Goal: Task Accomplishment & Management: Complete application form

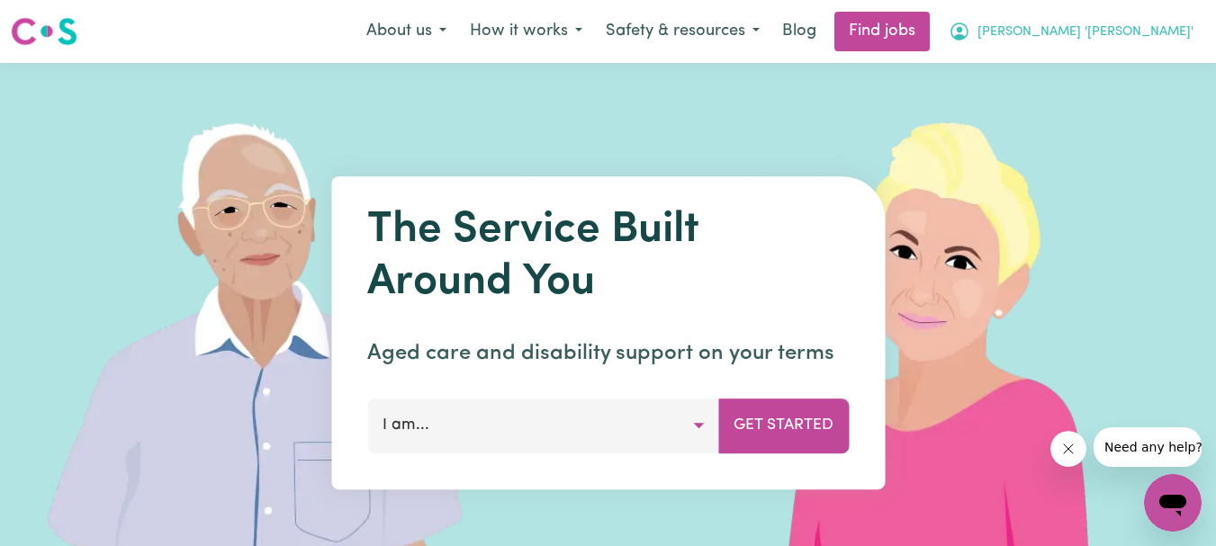
click at [1147, 31] on span "[PERSON_NAME] '[PERSON_NAME]'" at bounding box center [1085, 32] width 216 height 20
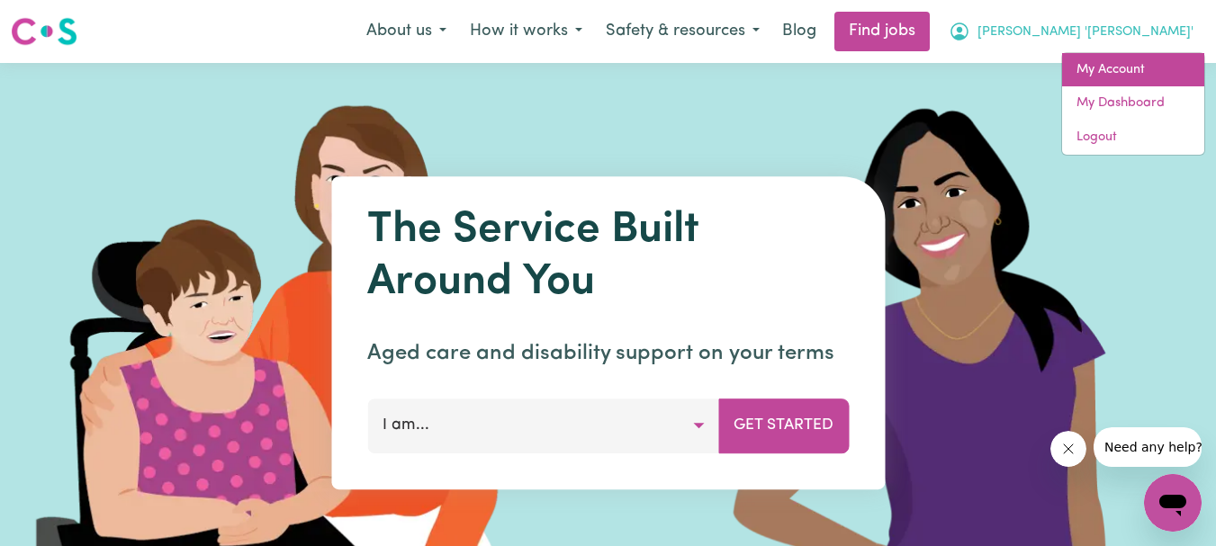
click at [1124, 61] on link "My Account" at bounding box center [1133, 70] width 142 height 34
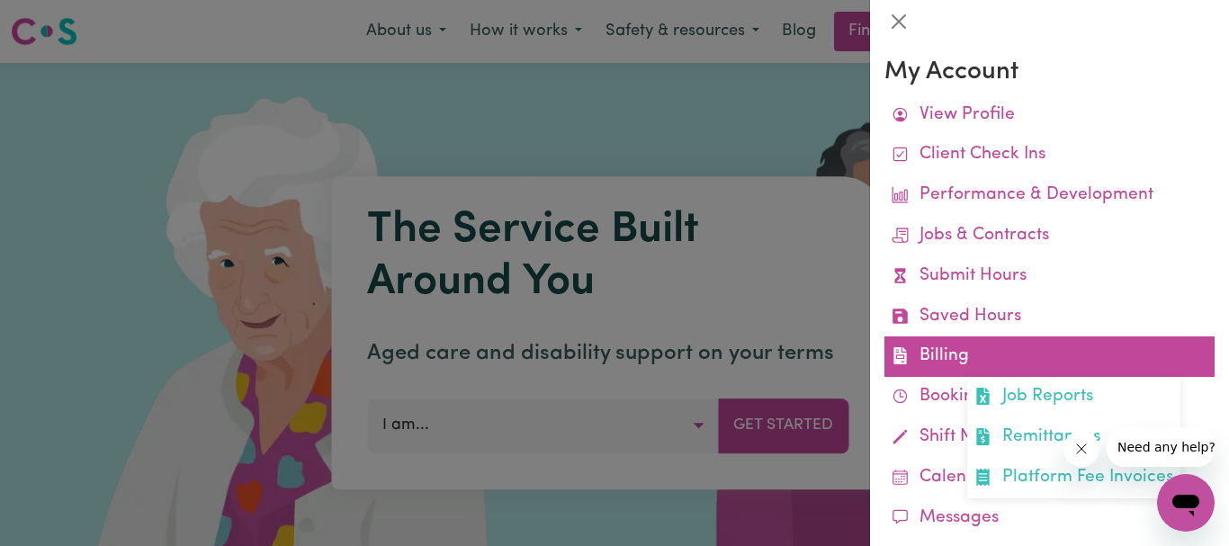
click at [947, 363] on link "Billing Job Reports Remittances Platform Fee Invoices" at bounding box center [1050, 357] width 330 height 40
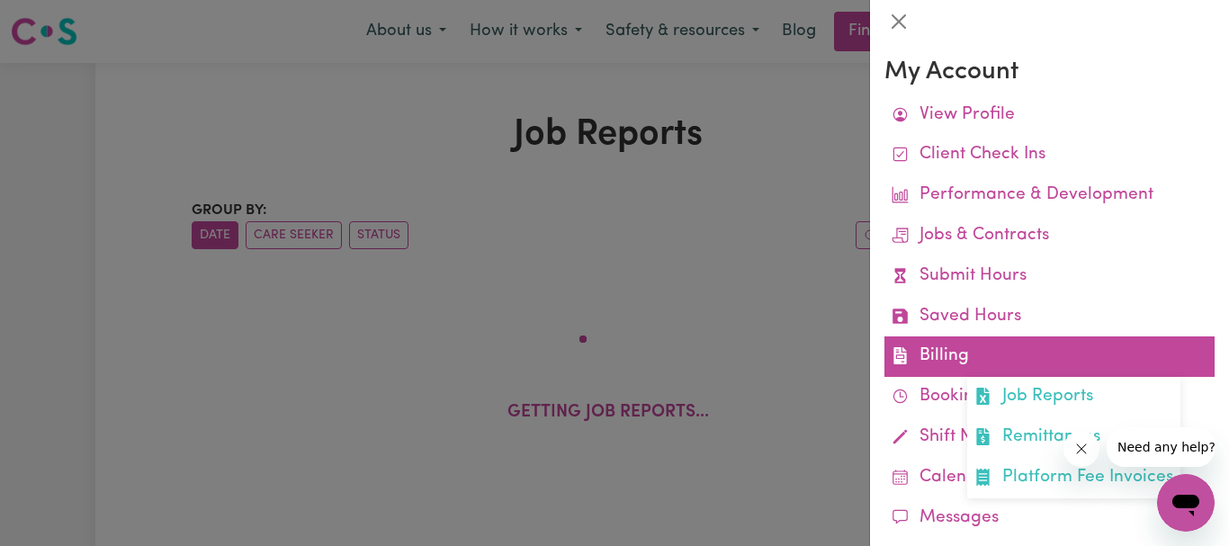
click at [930, 344] on link "Billing Job Reports Remittances Platform Fee Invoices" at bounding box center [1050, 357] width 330 height 40
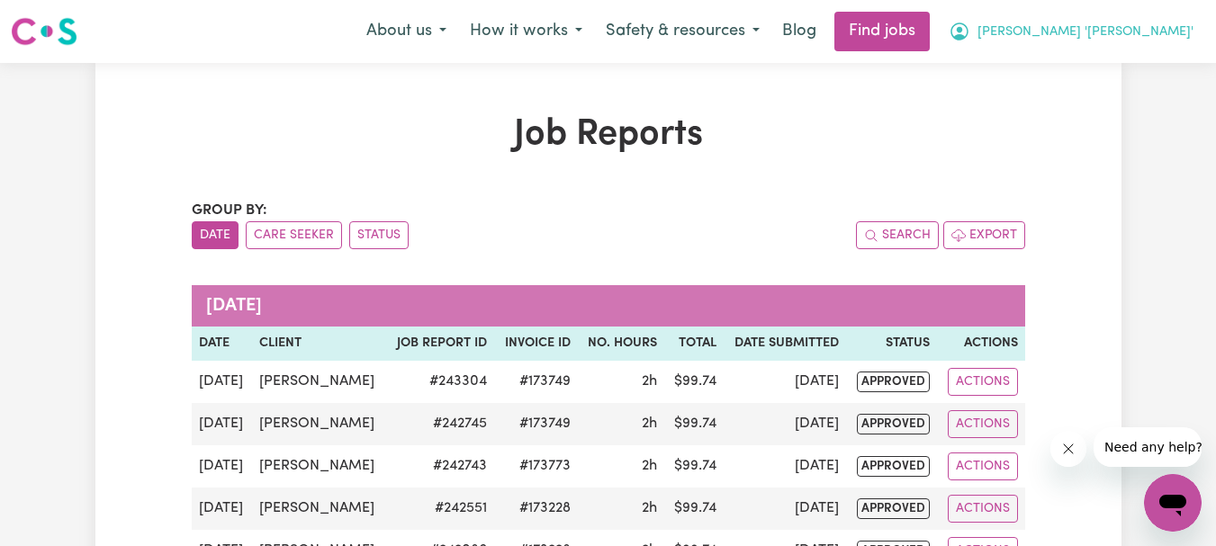
click at [1149, 31] on span "[PERSON_NAME] '[PERSON_NAME]'" at bounding box center [1085, 32] width 216 height 20
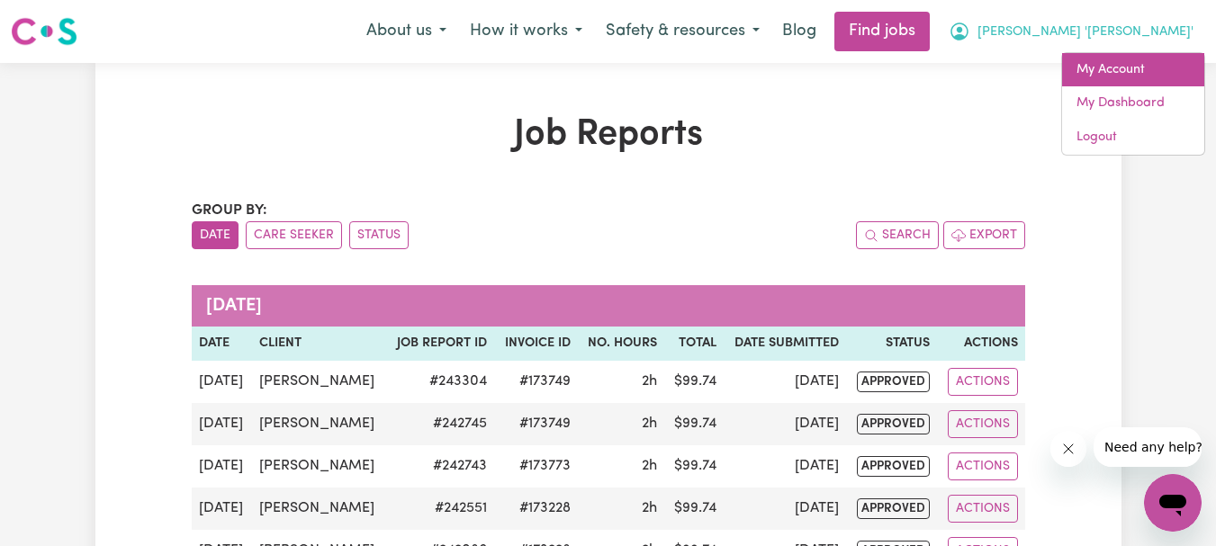
click at [1120, 64] on link "My Account" at bounding box center [1133, 70] width 142 height 34
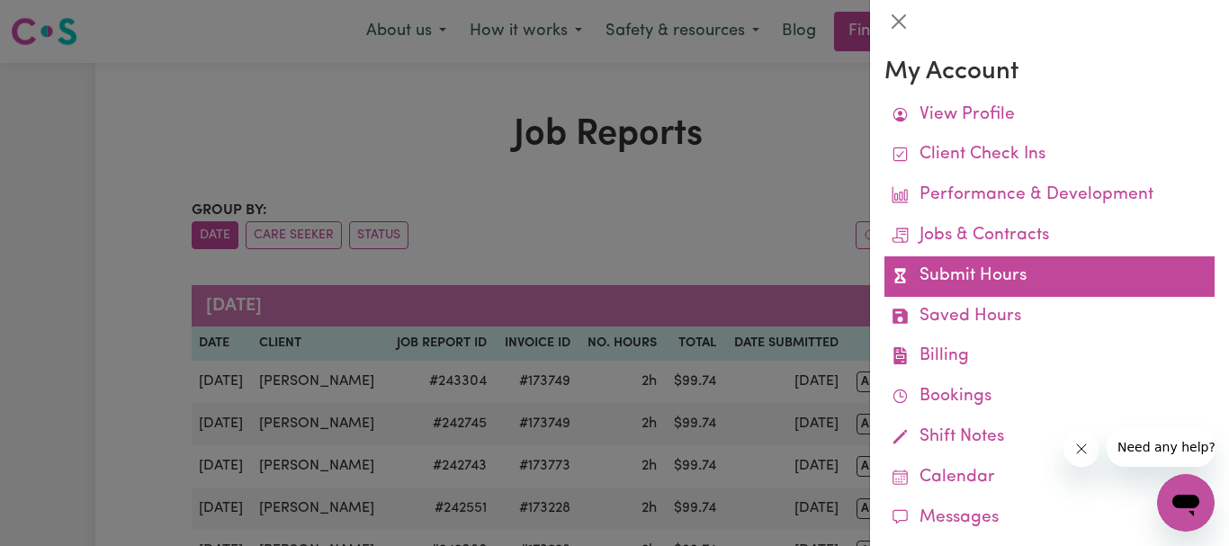
click at [992, 273] on link "Submit Hours" at bounding box center [1050, 276] width 330 height 40
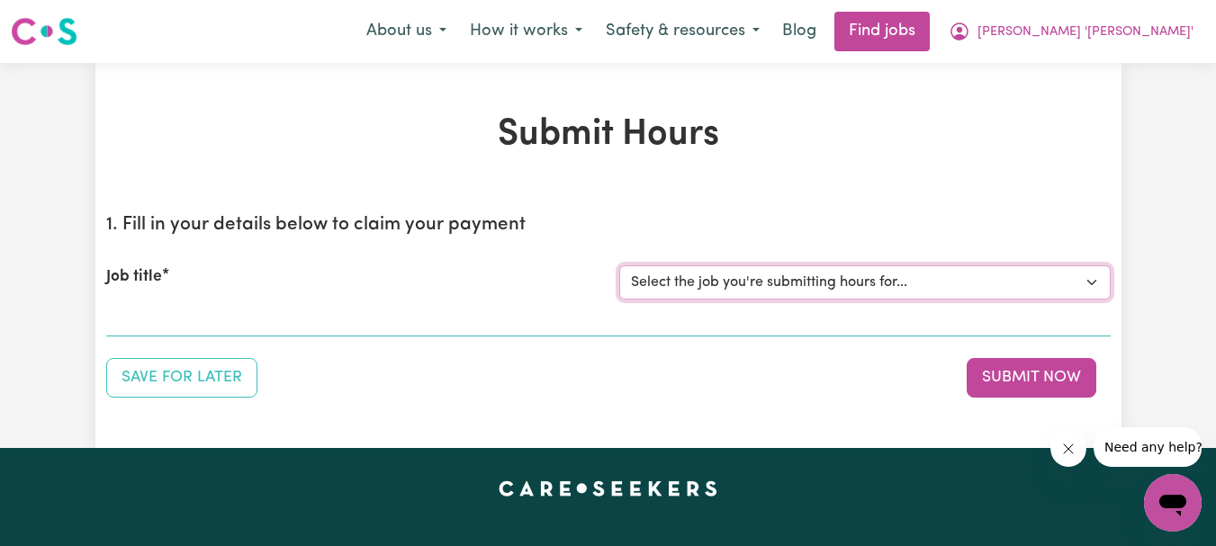
click at [1093, 280] on select "Select the job you're submitting hours for... [[PERSON_NAME]] Support Worker Re…" at bounding box center [864, 282] width 491 height 34
select select "9333"
click at [619, 265] on select "Select the job you're submitting hours for... [[PERSON_NAME]] Support Worker Re…" at bounding box center [864, 282] width 491 height 34
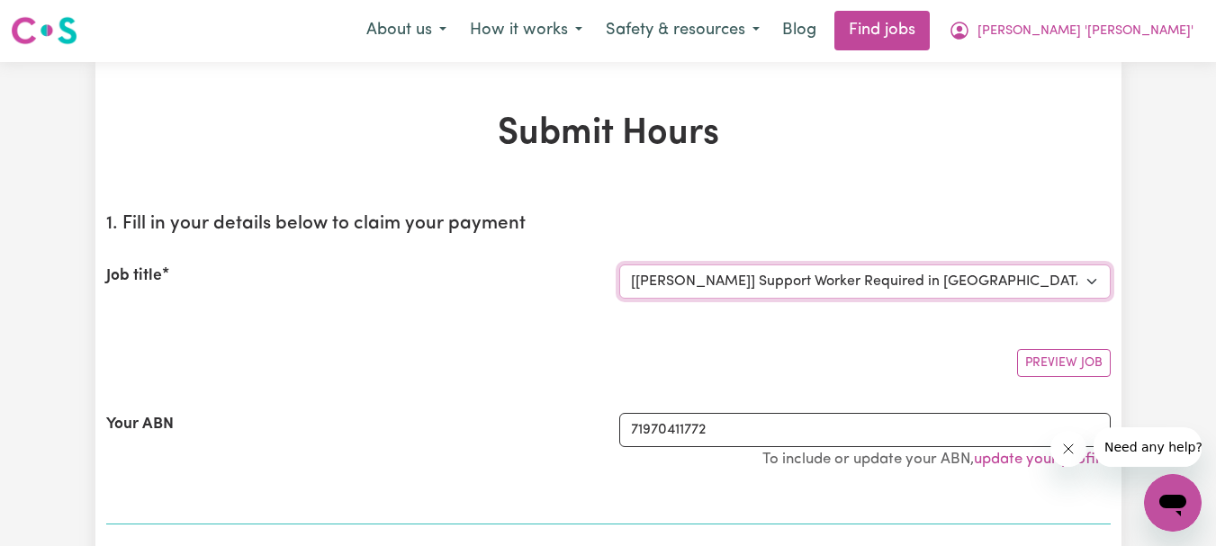
scroll to position [270, 0]
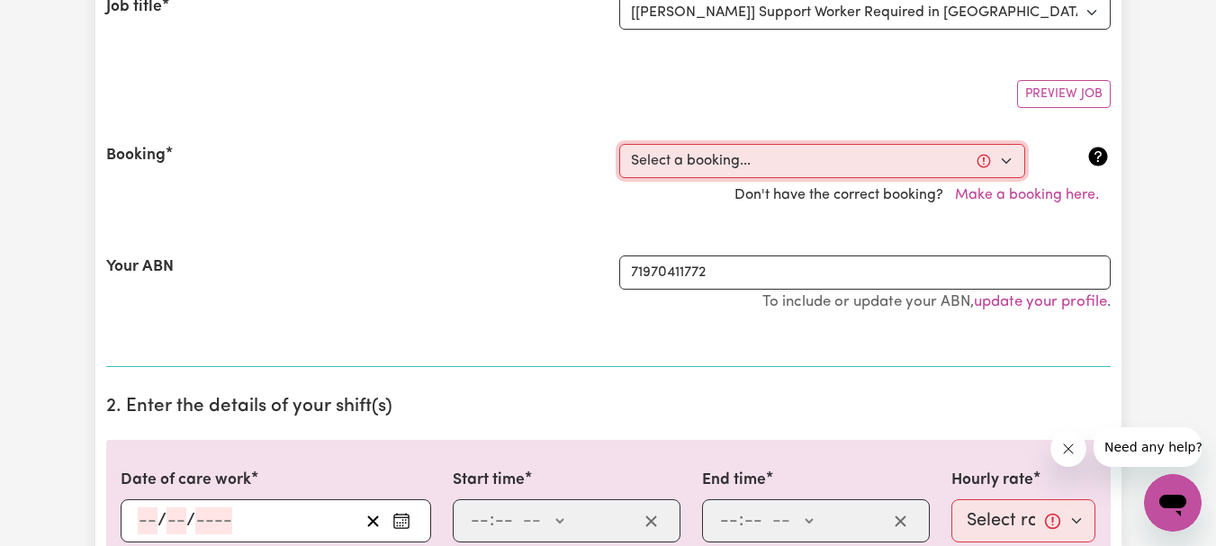
click at [1009, 162] on select "Select a booking... [DATE] 07:45am to 09:45am (RECURRING) [DATE] 07:45am to 09:…" at bounding box center [822, 161] width 406 height 34
select select "352101"
click at [619, 144] on select "Select a booking... [DATE] 07:45am to 09:45am (RECURRING) [DATE] 07:45am to 09:…" at bounding box center [822, 161] width 406 height 34
type input "[DATE]"
type input "26"
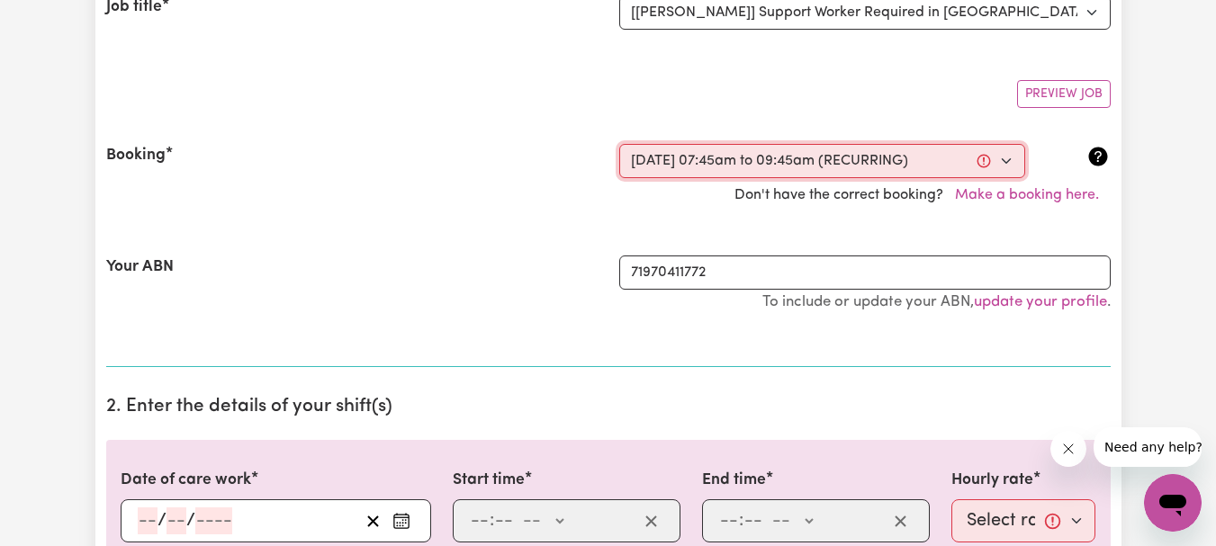
type input "9"
type input "2025"
type input "07:45"
type input "7"
type input "45"
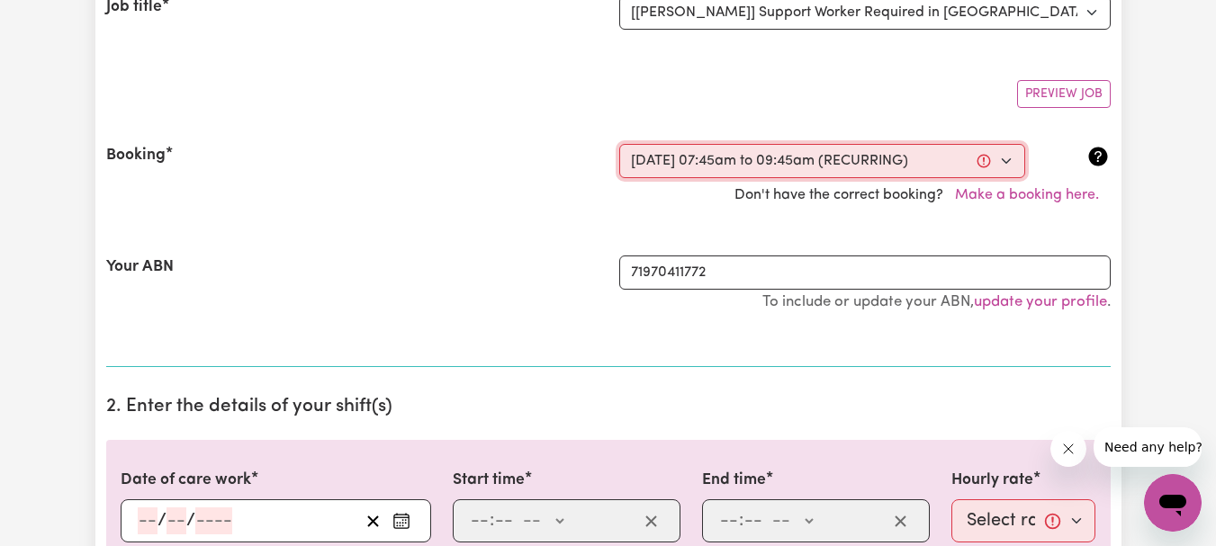
select select "am"
type input "09:45"
type input "9"
type input "45"
select select "am"
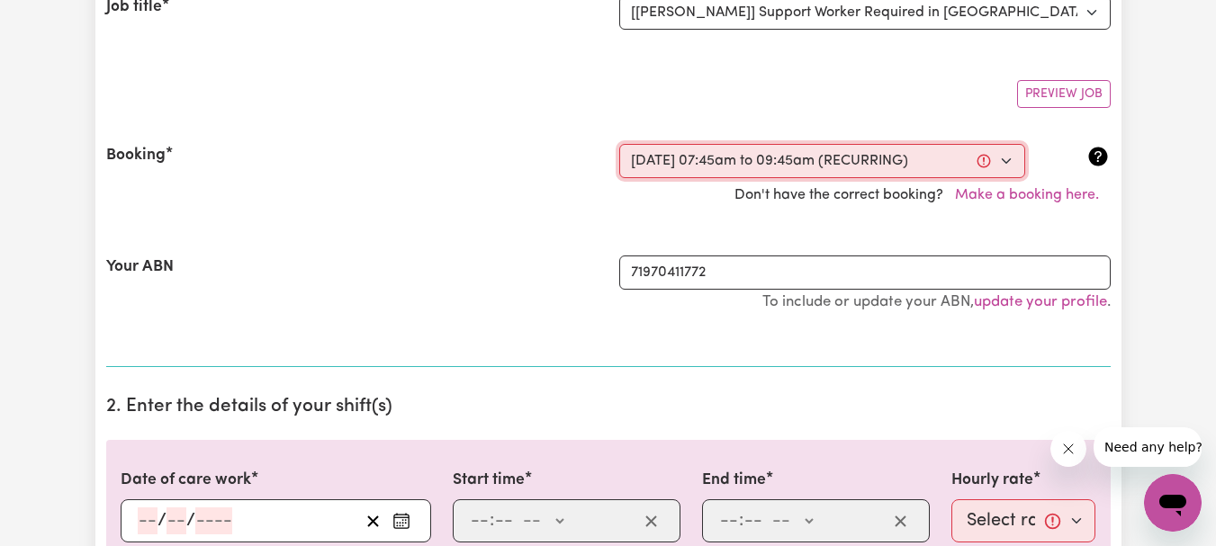
select select "54.8-Weekday"
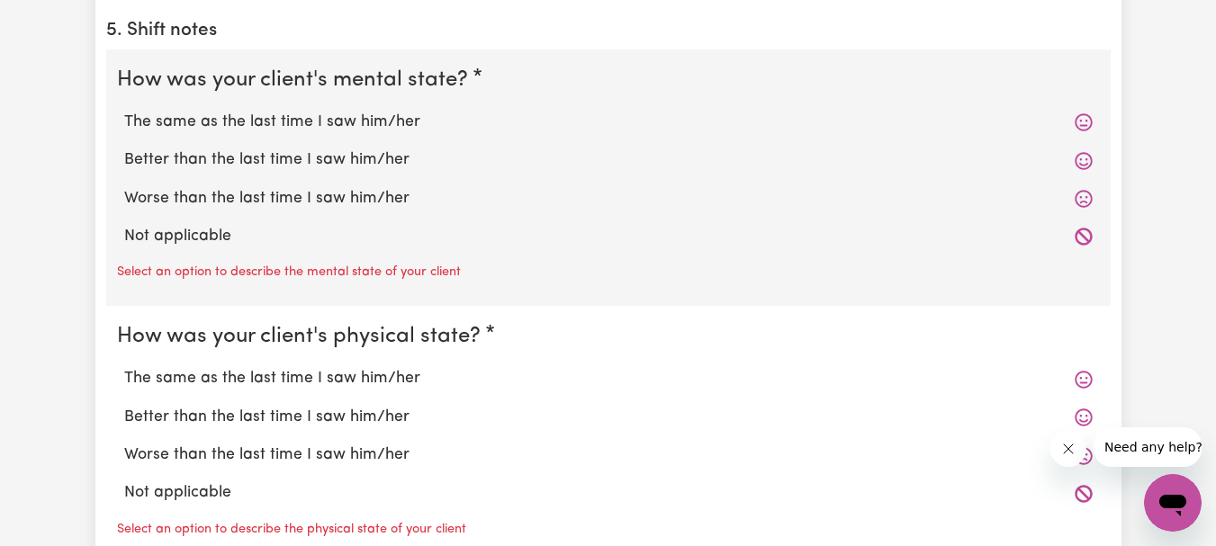
scroll to position [1440, 0]
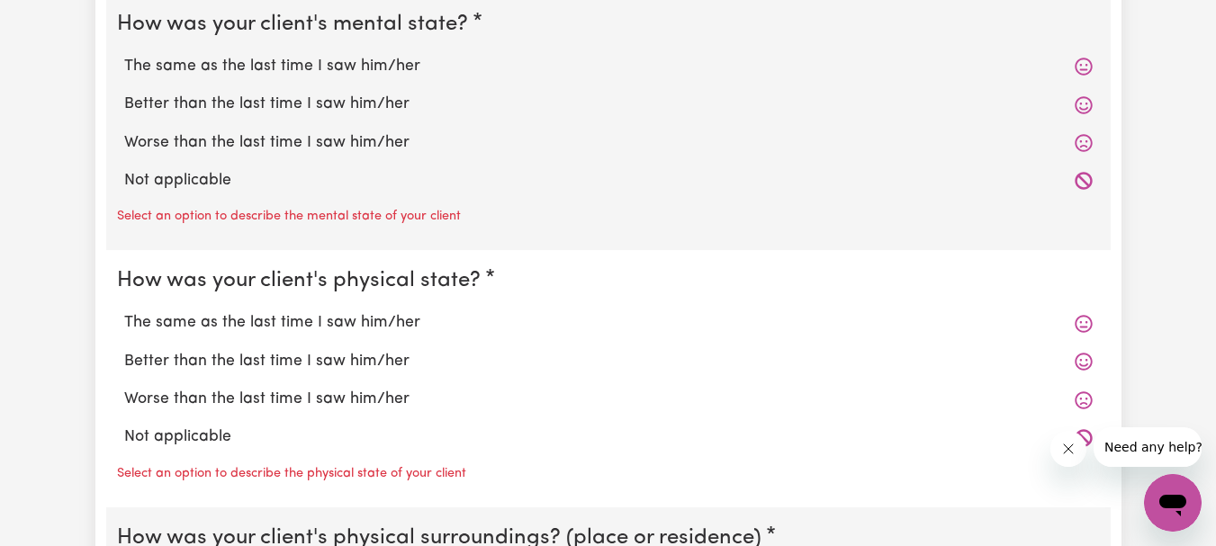
click at [169, 58] on label "The same as the last time I saw him/her" at bounding box center [608, 66] width 968 height 23
click at [124, 55] on input "The same as the last time I saw him/her" at bounding box center [123, 54] width 1 height 1
radio input "true"
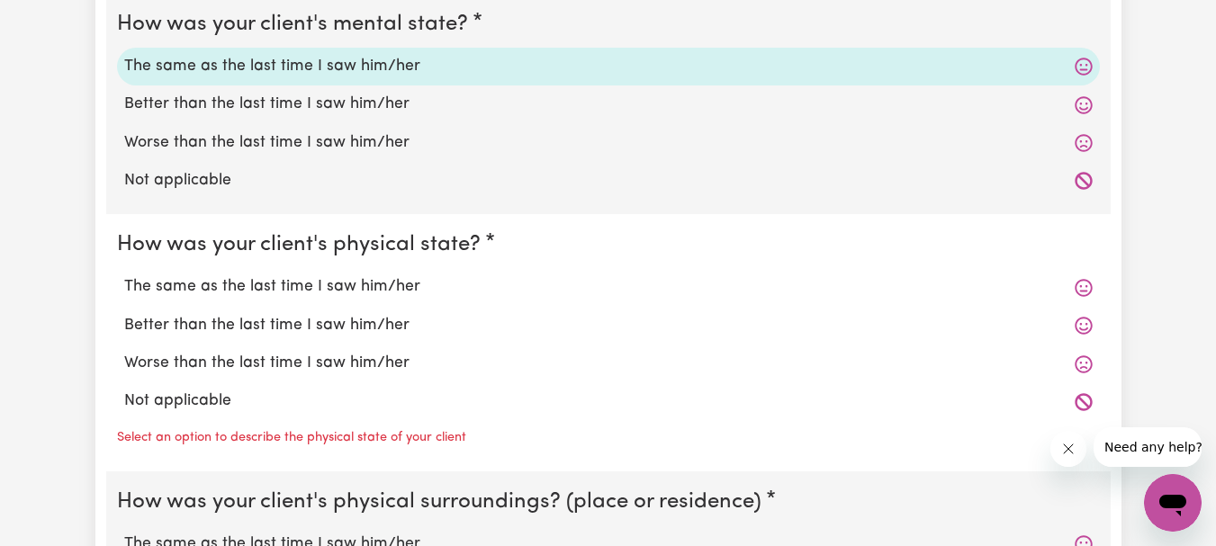
click at [219, 283] on label "The same as the last time I saw him/her" at bounding box center [608, 286] width 968 height 23
click at [124, 275] on input "The same as the last time I saw him/her" at bounding box center [123, 274] width 1 height 1
radio input "true"
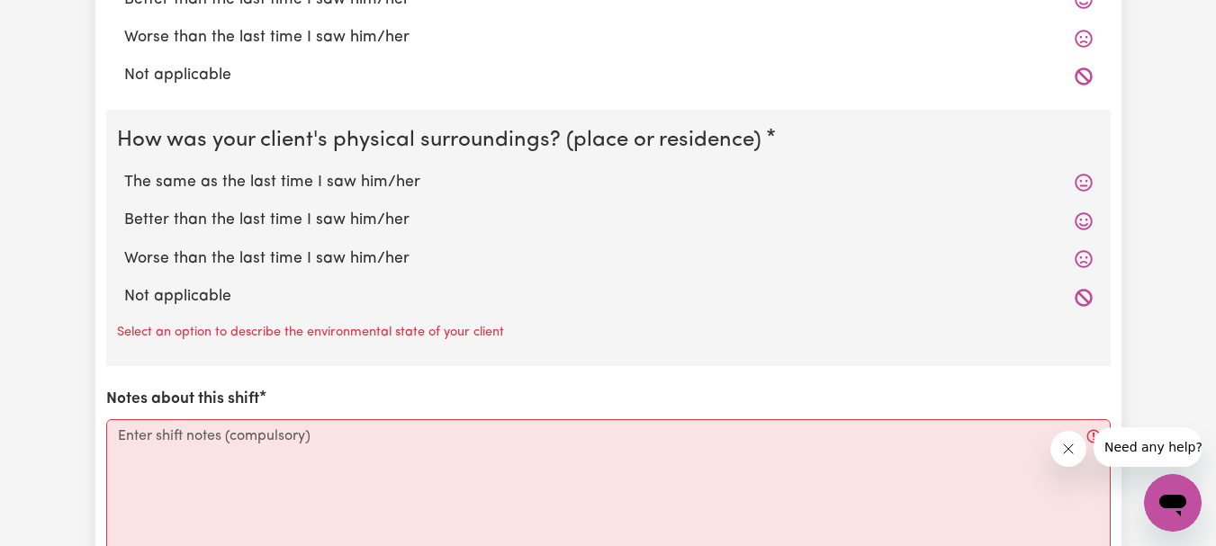
scroll to position [1800, 0]
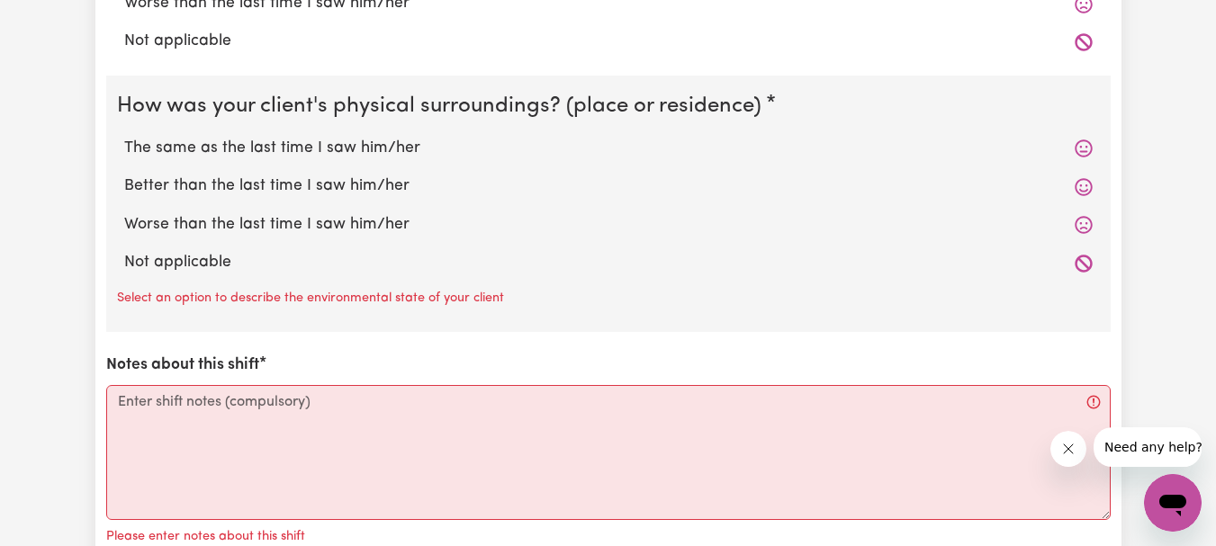
click at [241, 140] on label "The same as the last time I saw him/her" at bounding box center [608, 148] width 968 height 23
click at [124, 137] on input "The same as the last time I saw him/her" at bounding box center [123, 136] width 1 height 1
radio input "true"
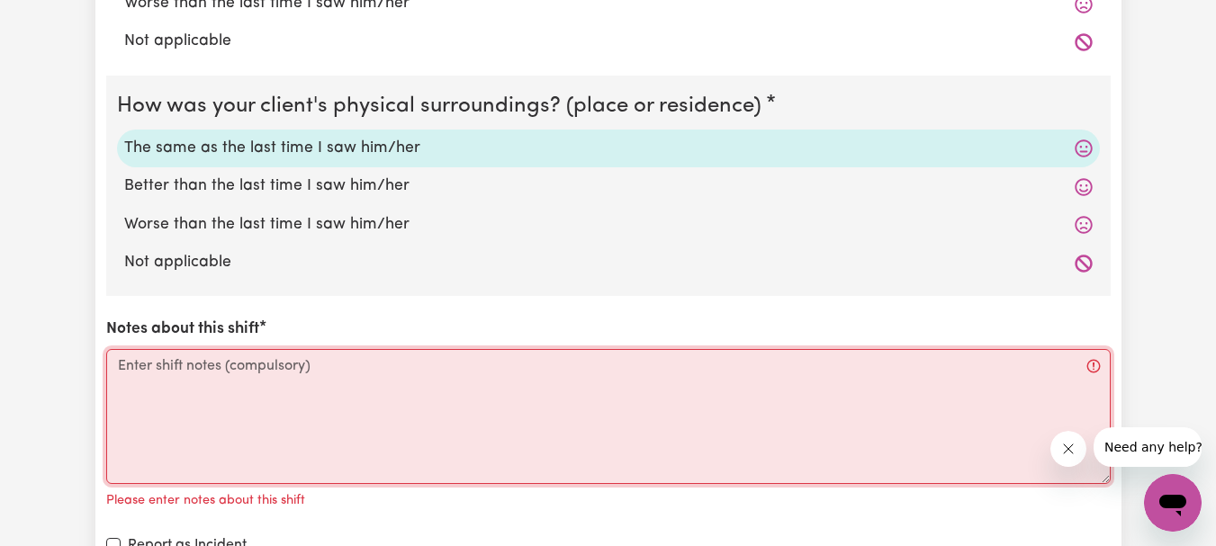
click at [184, 368] on textarea "Notes about this shift" at bounding box center [608, 416] width 1004 height 135
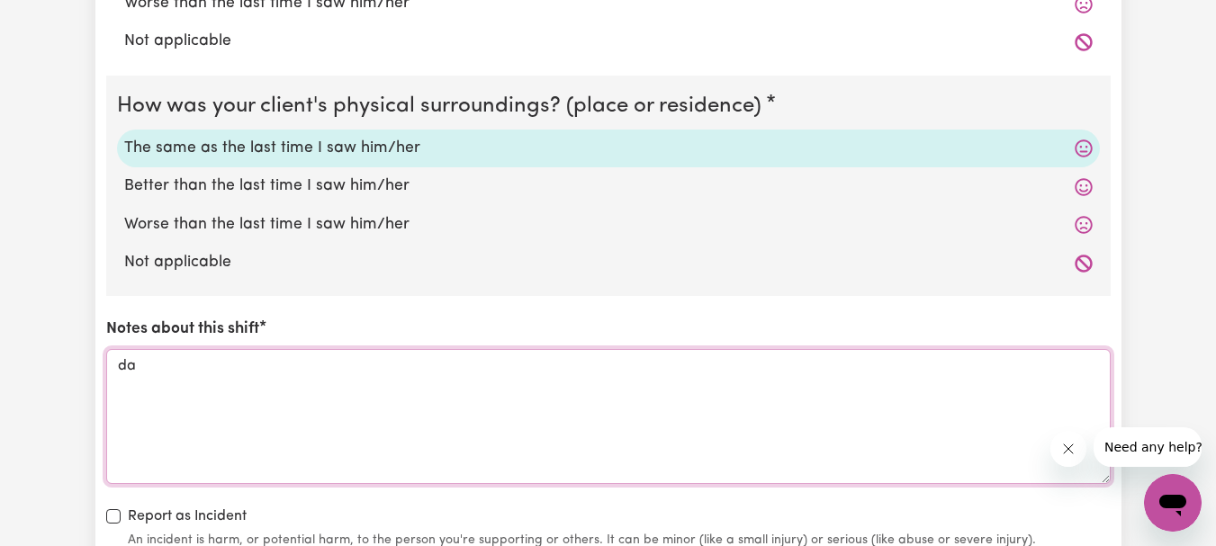
type textarea "d"
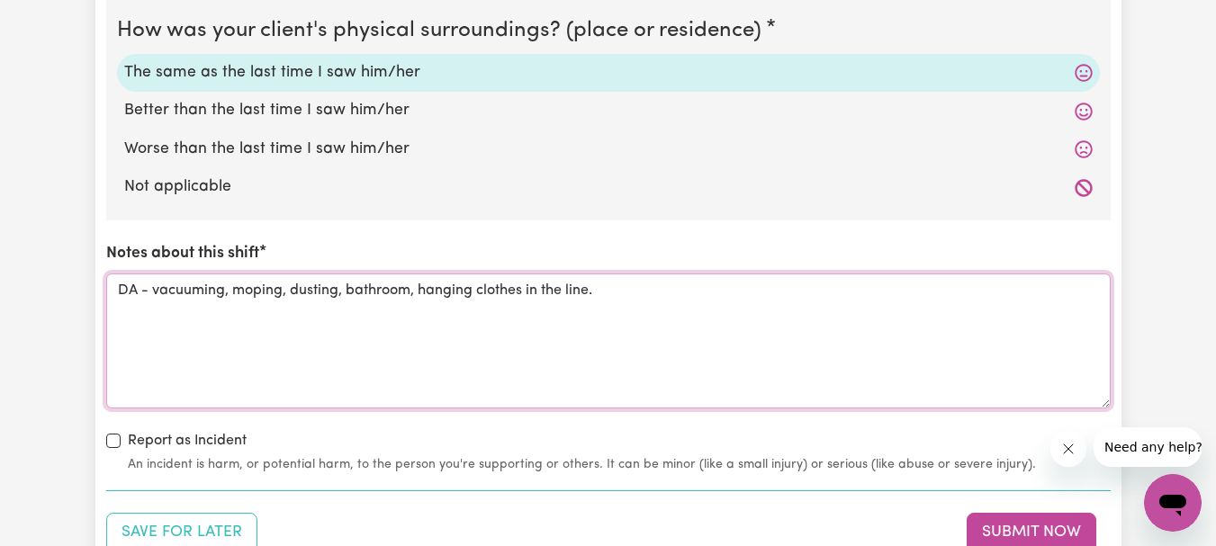
scroll to position [1980, 0]
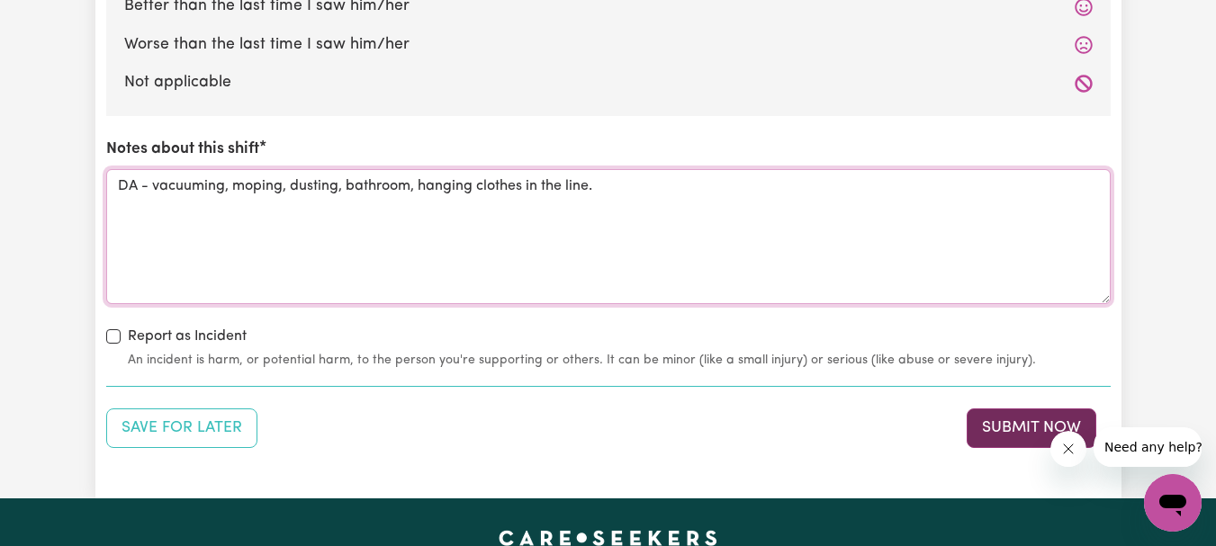
type textarea "DA - vacuuming, moping, dusting, bathroom, hanging clothes in the line."
click at [1032, 427] on button "Submit Now" at bounding box center [1031, 429] width 130 height 40
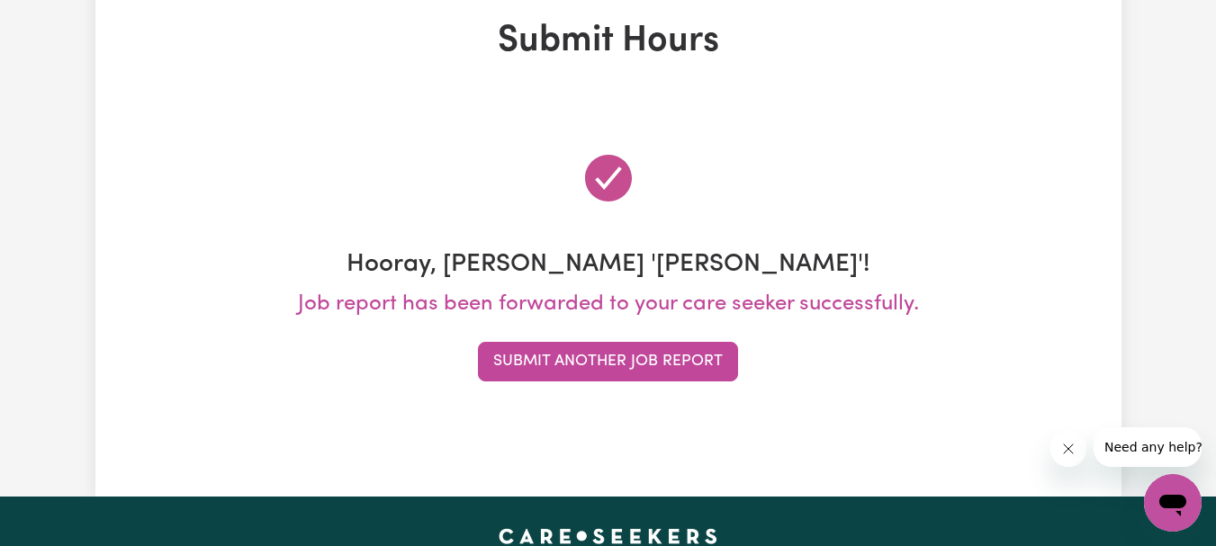
scroll to position [0, 0]
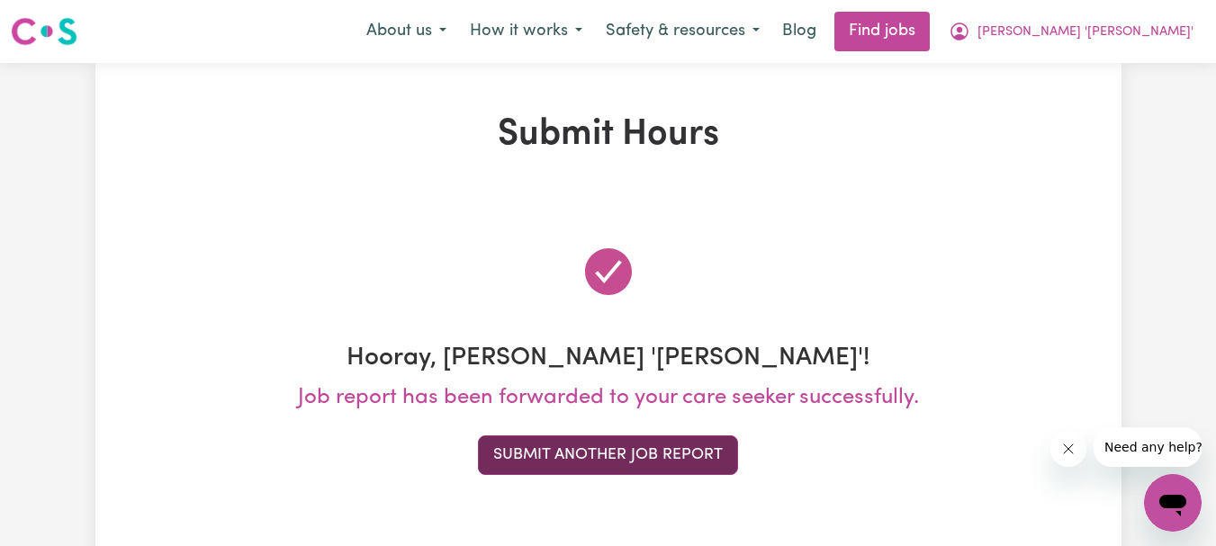
click at [591, 445] on button "Submit Another Job Report" at bounding box center [608, 456] width 260 height 40
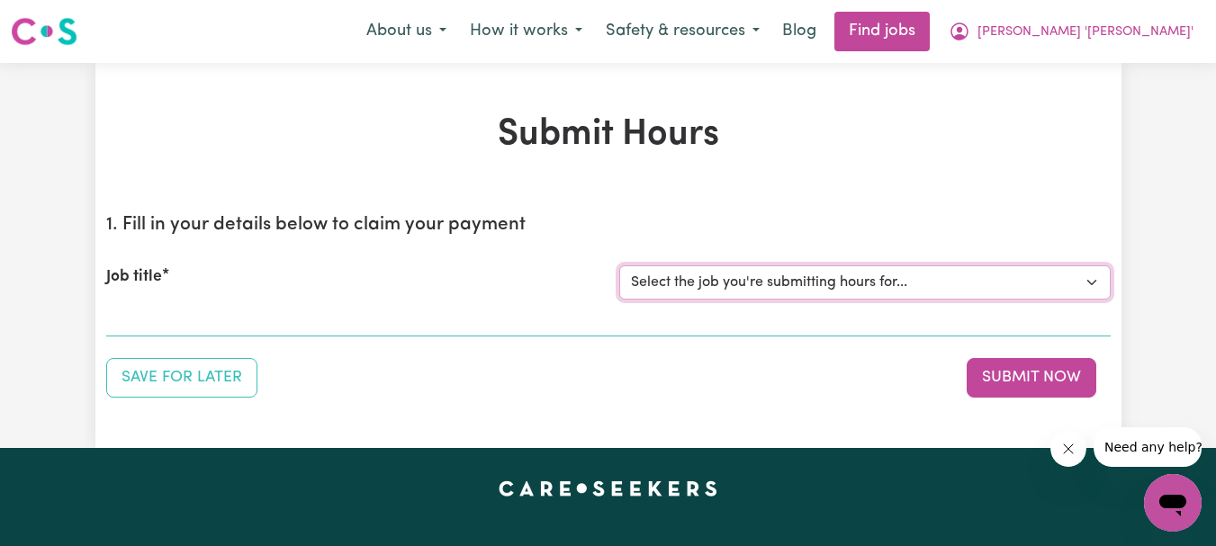
click at [1082, 272] on select "Select the job you're submitting hours for... [[PERSON_NAME]] Support Worker Re…" at bounding box center [864, 282] width 491 height 34
select select "9506"
click at [619, 265] on select "Select the job you're submitting hours for... [[PERSON_NAME]] Support Worker Re…" at bounding box center [864, 282] width 491 height 34
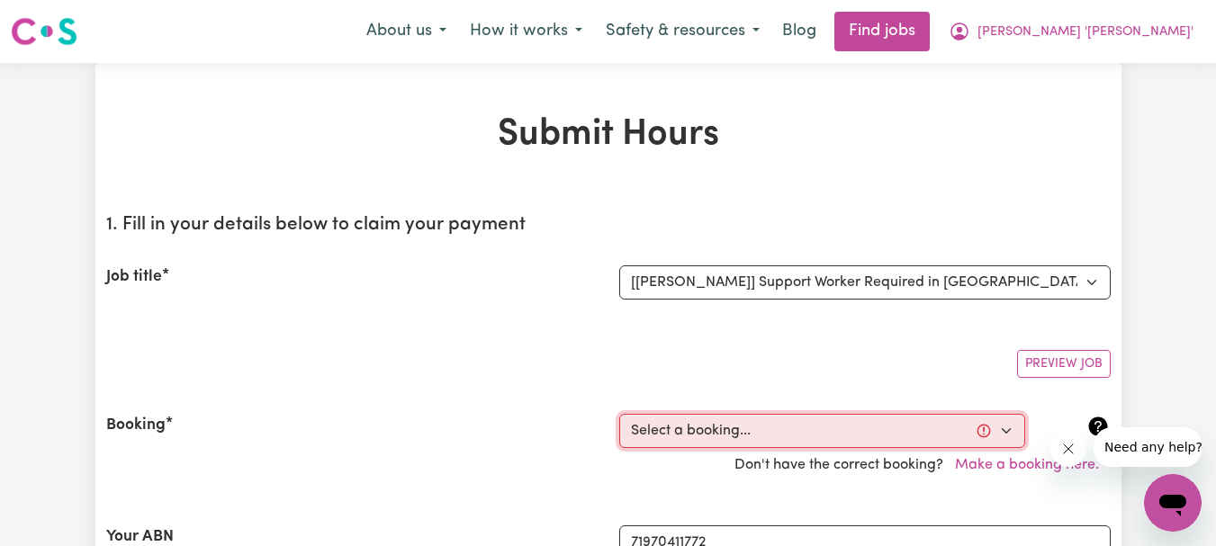
click at [1014, 432] on select "Select a booking... [DATE] 10:00am to 12:00pm (RECURRING) [DATE] 10:30am to 12:…" at bounding box center [822, 431] width 406 height 34
select select "352794"
click at [619, 414] on select "Select a booking... [DATE] 10:00am to 12:00pm (RECURRING) [DATE] 10:30am to 12:…" at bounding box center [822, 431] width 406 height 34
type input "[DATE]"
type input "26"
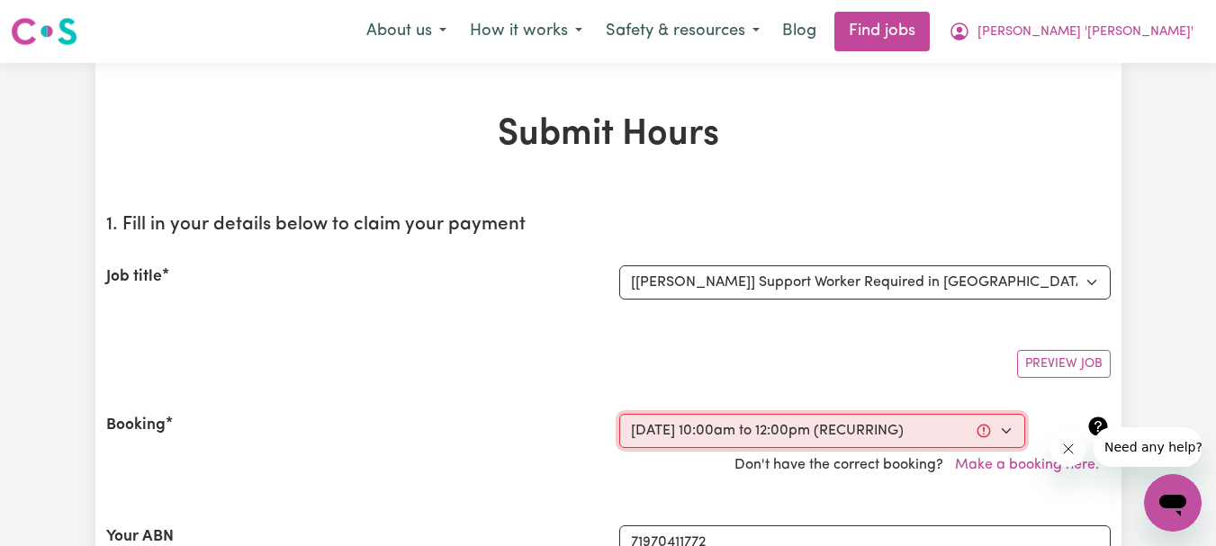
type input "9"
type input "2025"
type input "10:00"
type input "10"
type input "0"
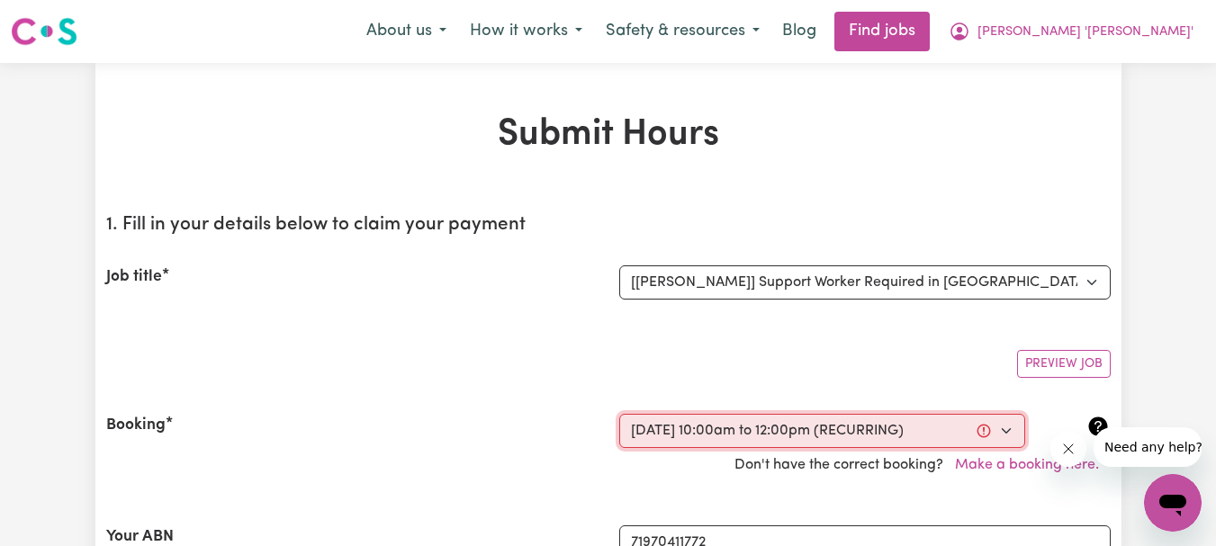
select select "am"
type input "12:00"
type input "12"
type input "0"
select select "pm"
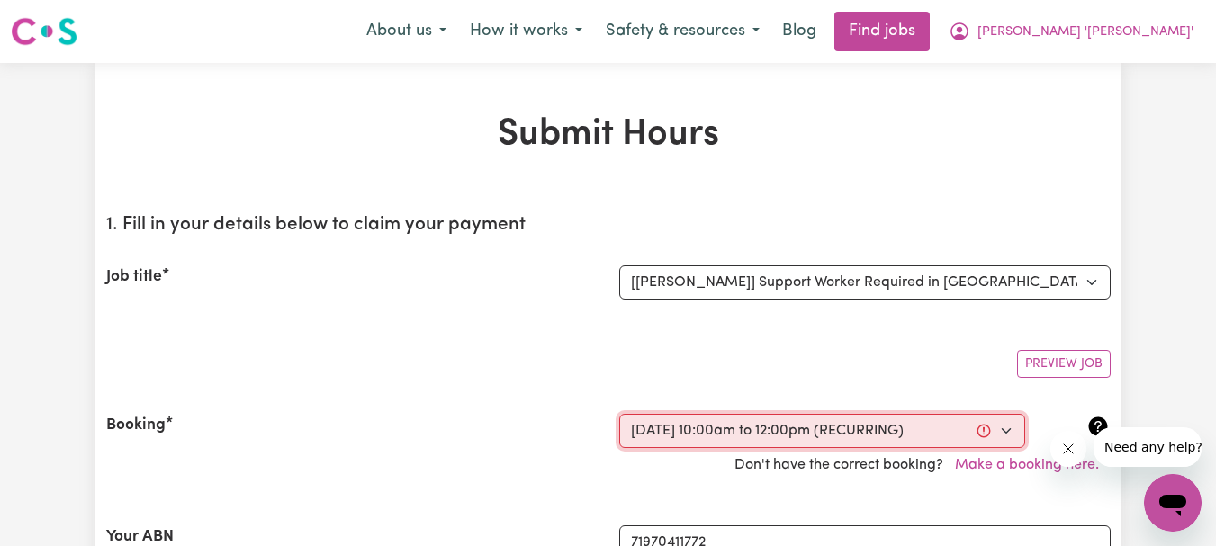
select select "54.8-Weekday"
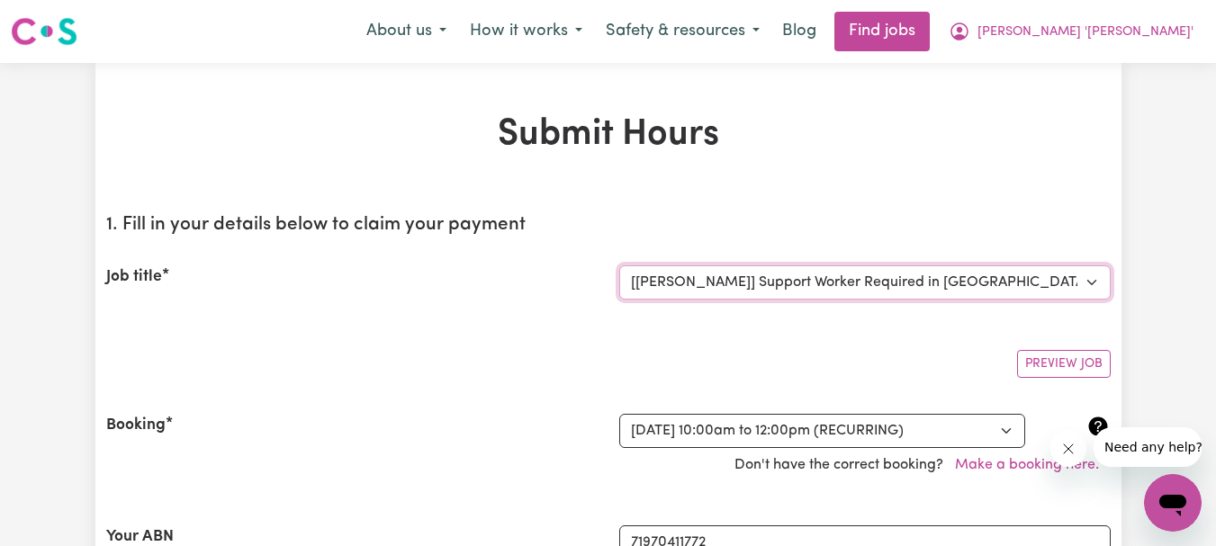
click at [1090, 285] on select "Select the job you're submitting hours for... [[PERSON_NAME]] Support Worker Re…" at bounding box center [864, 282] width 491 height 34
click at [1009, 434] on select "Select a booking... [DATE] 10:00am to 12:00pm (RECURRING) [DATE] 10:30am to 12:…" at bounding box center [822, 431] width 406 height 34
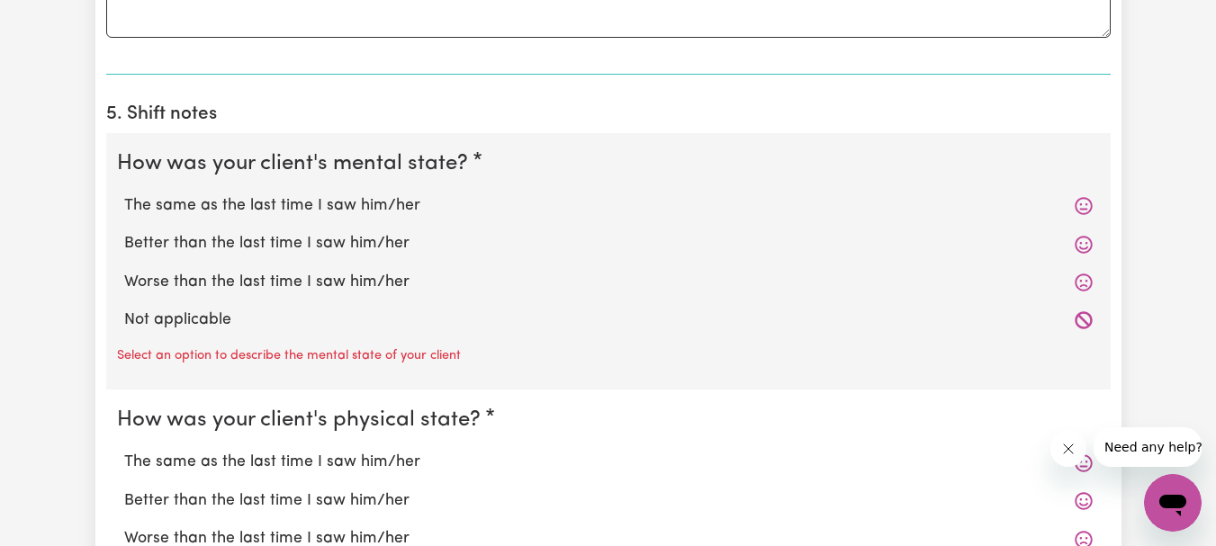
scroll to position [1350, 0]
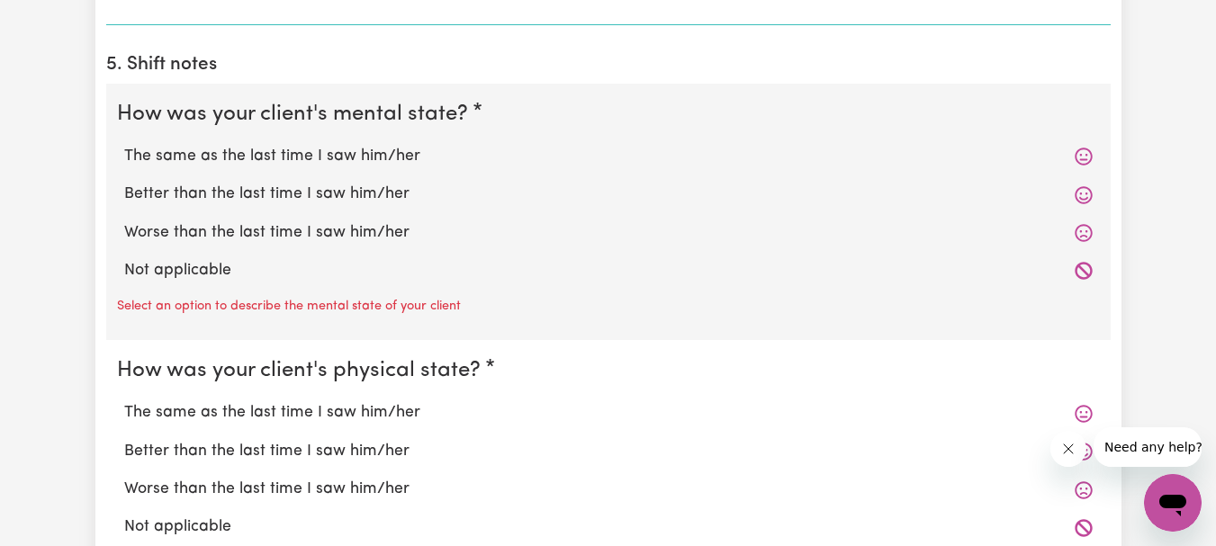
click at [255, 156] on label "The same as the last time I saw him/her" at bounding box center [608, 156] width 968 height 23
click at [124, 145] on input "The same as the last time I saw him/her" at bounding box center [123, 144] width 1 height 1
radio input "true"
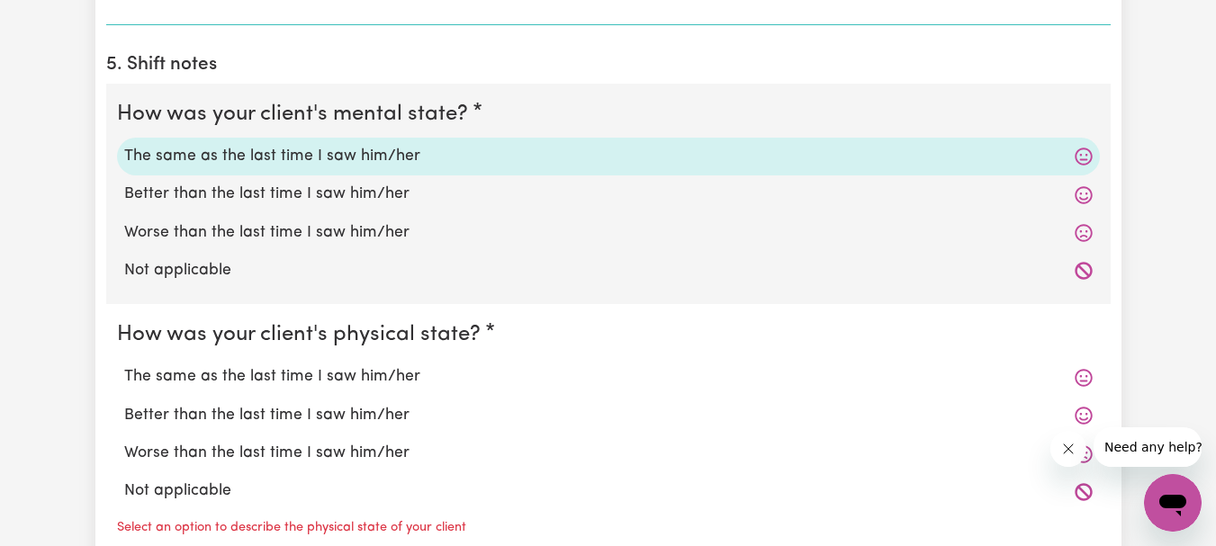
click at [252, 374] on label "The same as the last time I saw him/her" at bounding box center [608, 376] width 968 height 23
click at [124, 365] on input "The same as the last time I saw him/her" at bounding box center [123, 364] width 1 height 1
radio input "true"
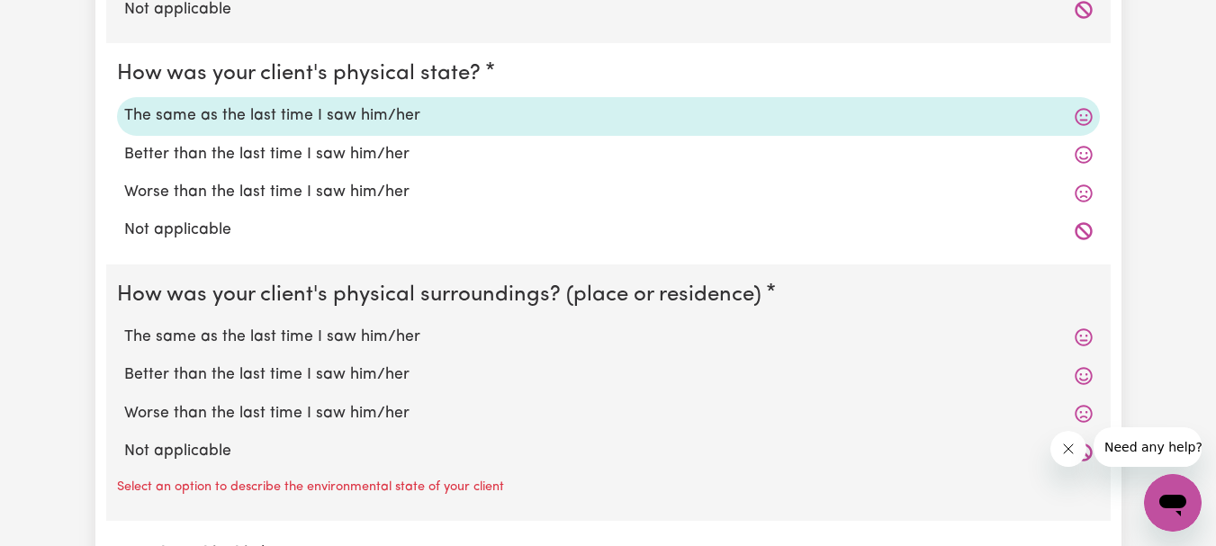
scroll to position [1620, 0]
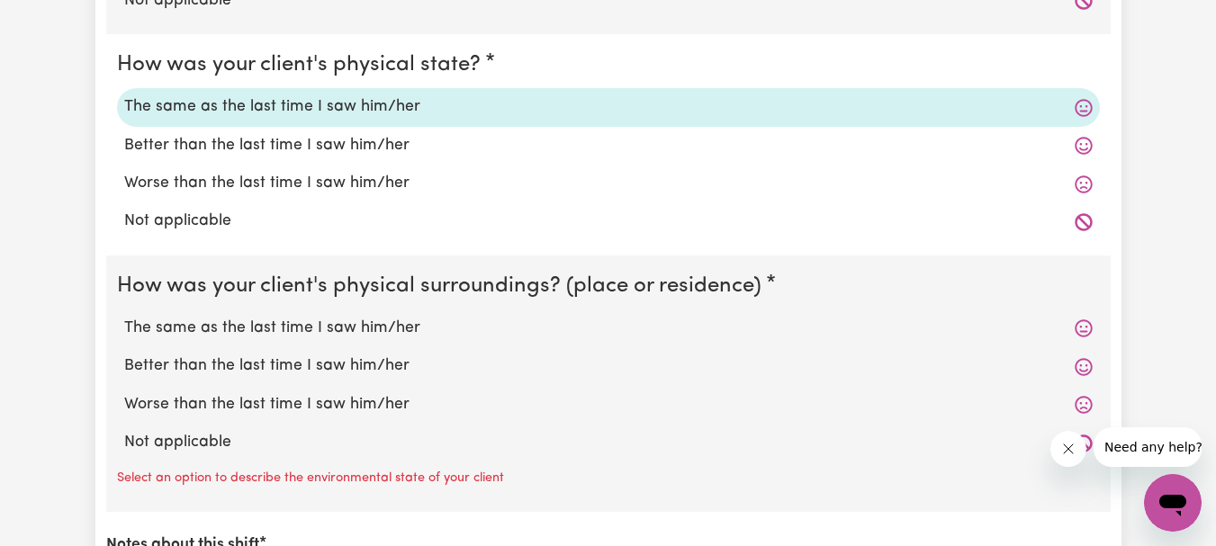
click at [254, 321] on label "The same as the last time I saw him/her" at bounding box center [608, 328] width 968 height 23
click at [124, 317] on input "The same as the last time I saw him/her" at bounding box center [123, 316] width 1 height 1
radio input "true"
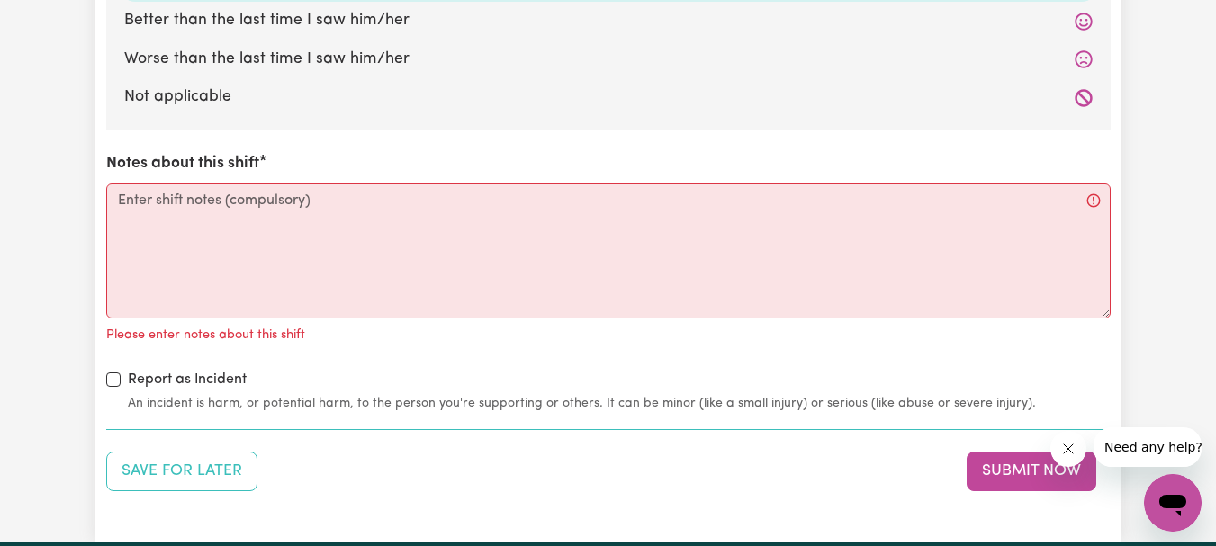
scroll to position [1980, 0]
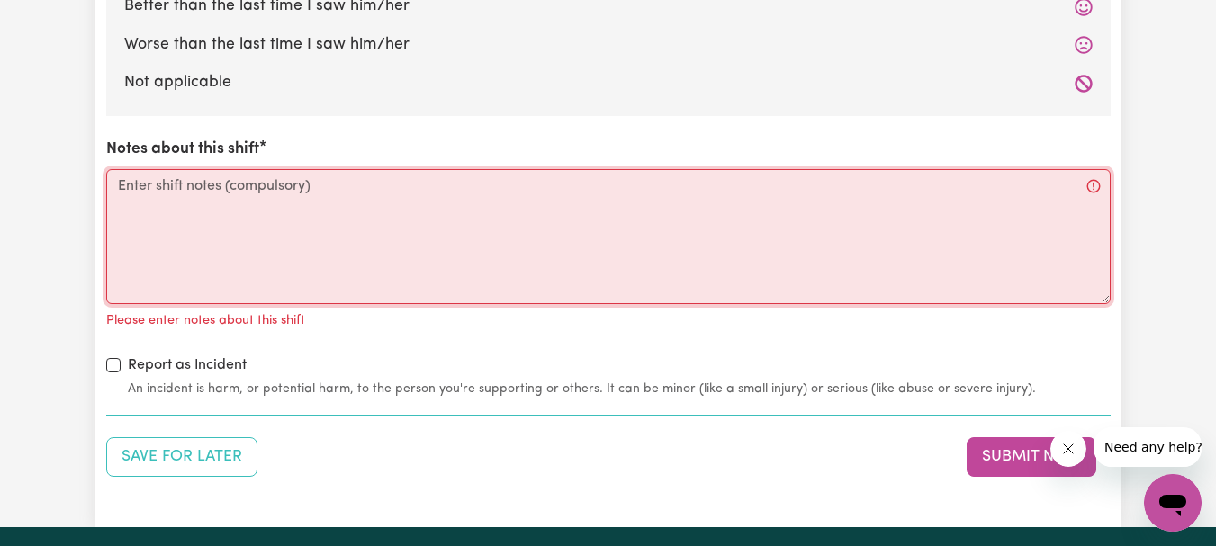
click at [212, 189] on textarea "Notes about this shift" at bounding box center [608, 236] width 1004 height 135
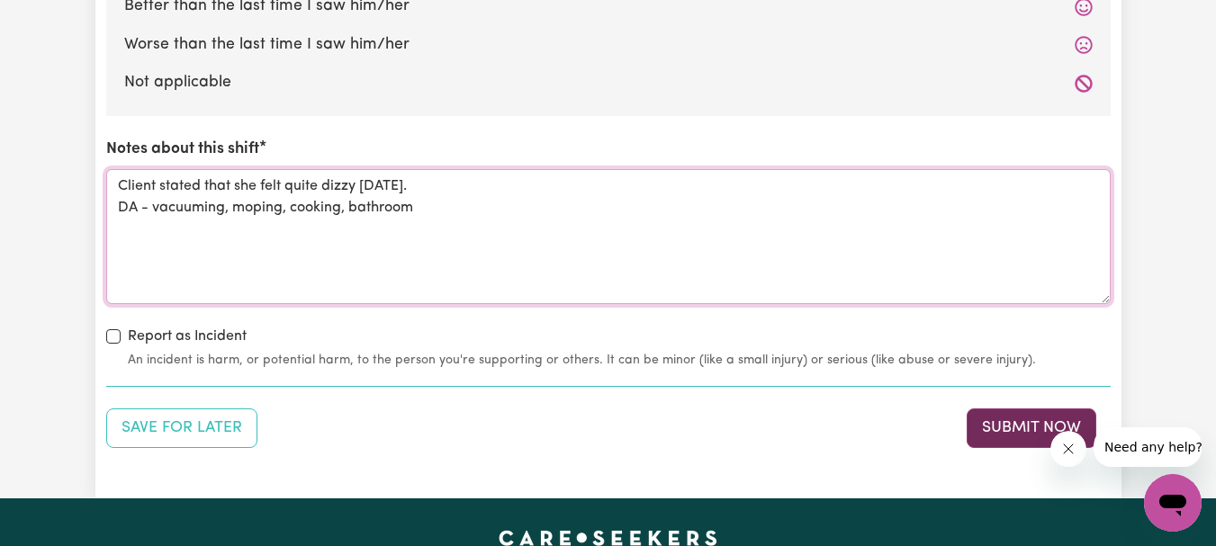
type textarea "Client stated that she felt quite dizzy [DATE]. DA - vacuuming, moping, cooking…"
click at [982, 423] on button "Submit Now" at bounding box center [1031, 429] width 130 height 40
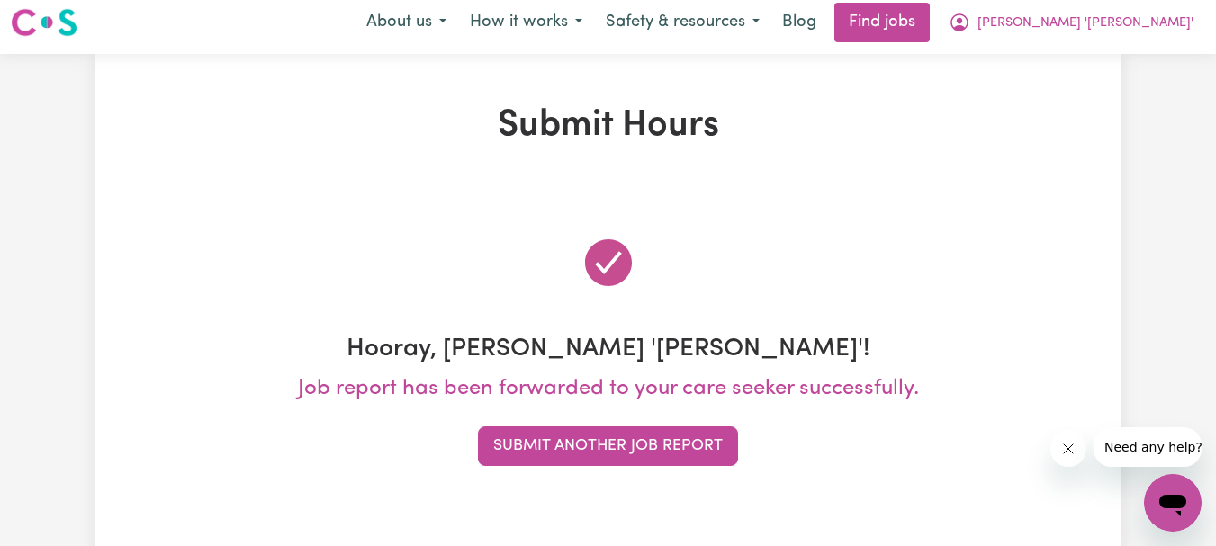
scroll to position [0, 0]
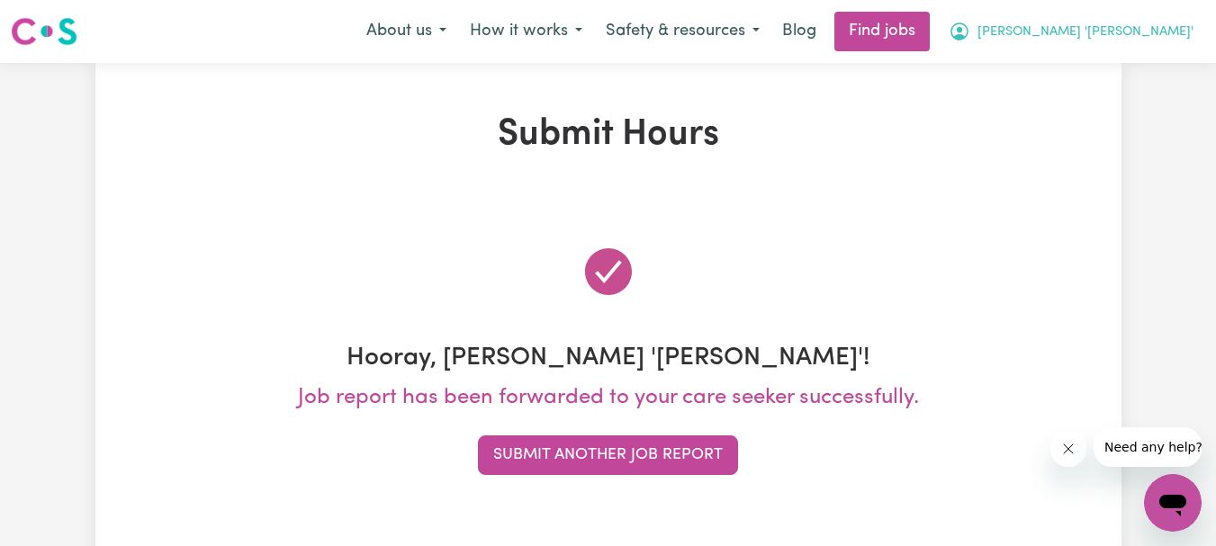
click at [1129, 31] on span "[PERSON_NAME] '[PERSON_NAME]'" at bounding box center [1085, 32] width 216 height 20
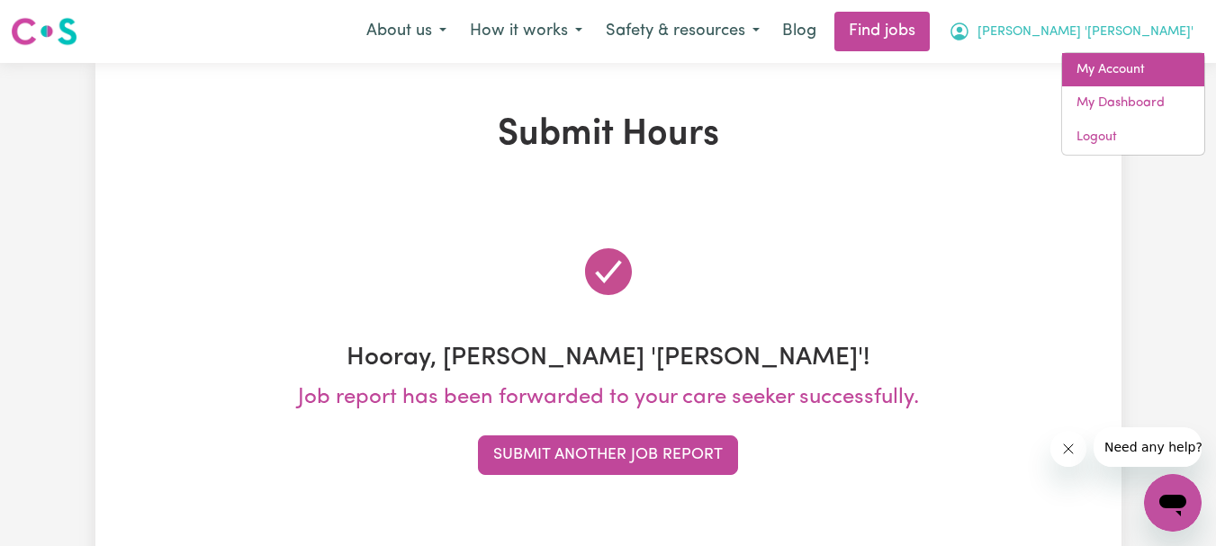
click at [1118, 67] on link "My Account" at bounding box center [1133, 70] width 142 height 34
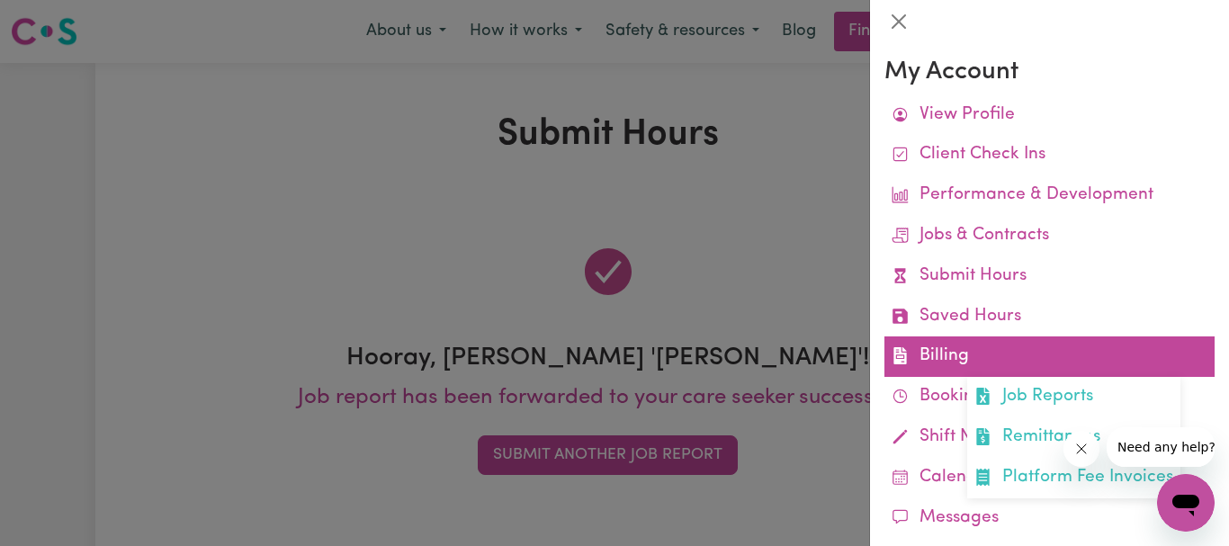
click at [949, 343] on link "Billing Job Reports Remittances Platform Fee Invoices" at bounding box center [1050, 357] width 330 height 40
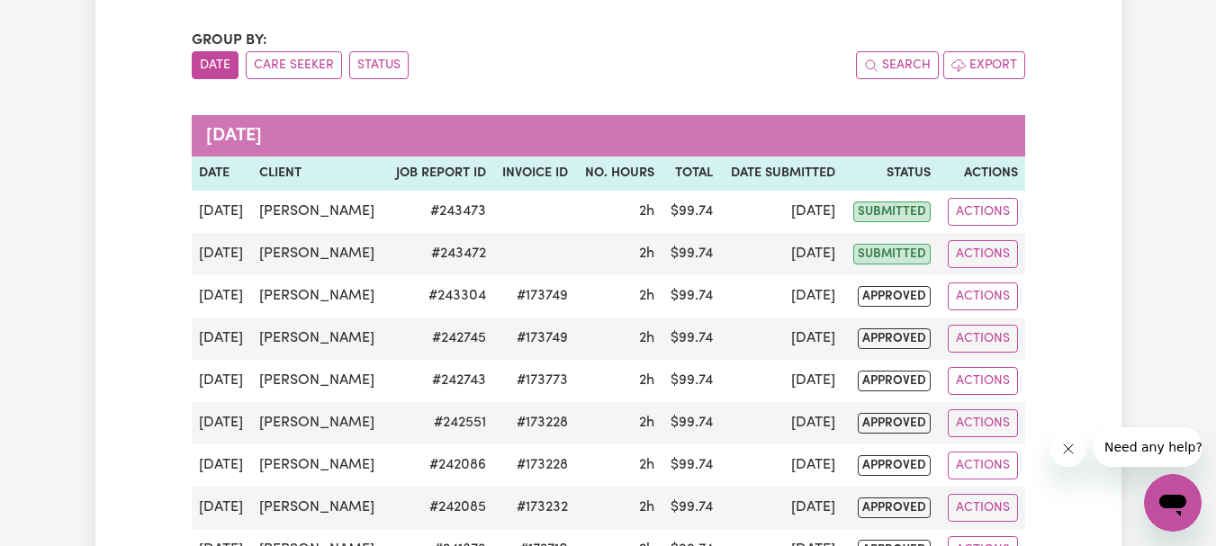
scroll to position [270, 0]
